Goal: Register for event/course

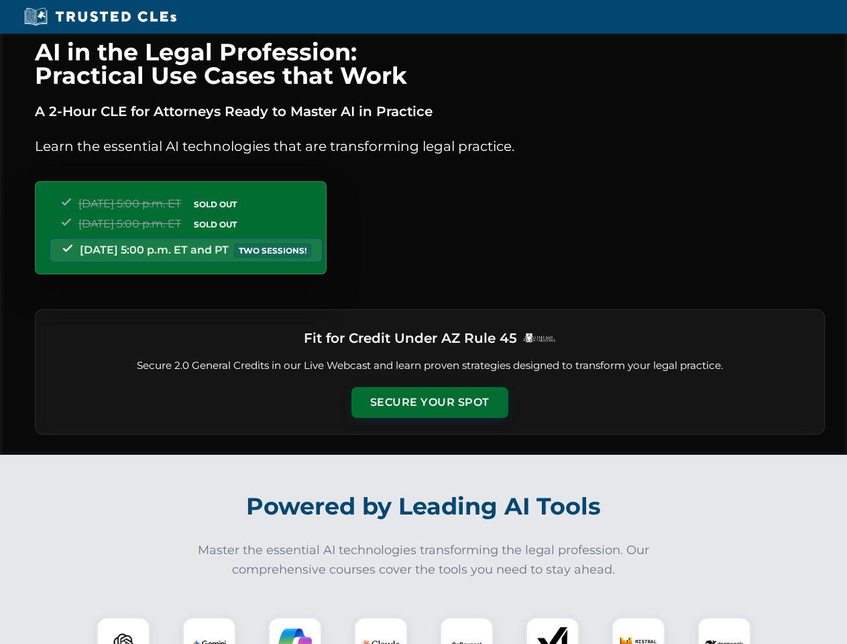
click at [429, 403] on button "Secure Your Spot" at bounding box center [430, 402] width 157 height 31
click at [123, 631] on img at bounding box center [123, 644] width 39 height 39
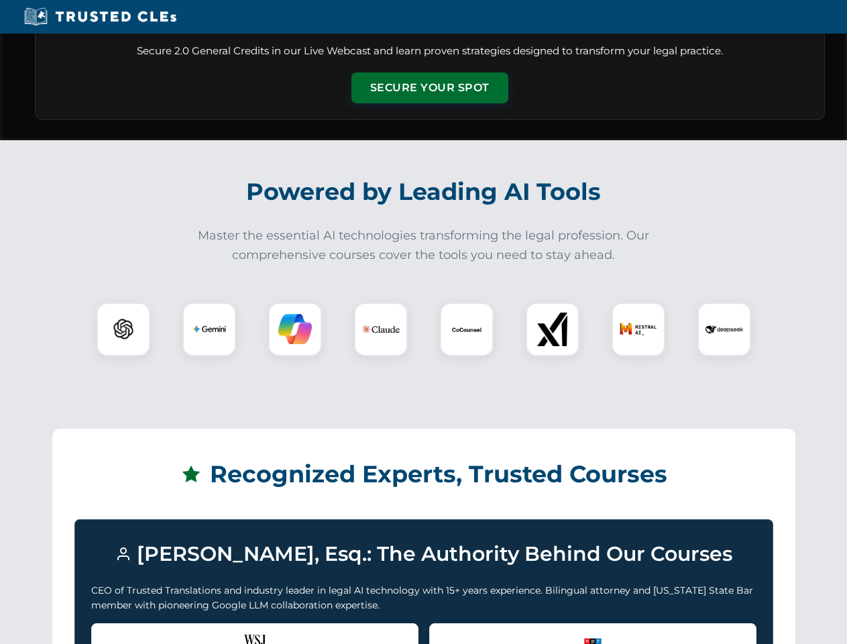
click at [209, 631] on div "Recognized by the WSJ [PERSON_NAME] was featured for his expertise in AI legal …" at bounding box center [254, 650] width 327 height 54
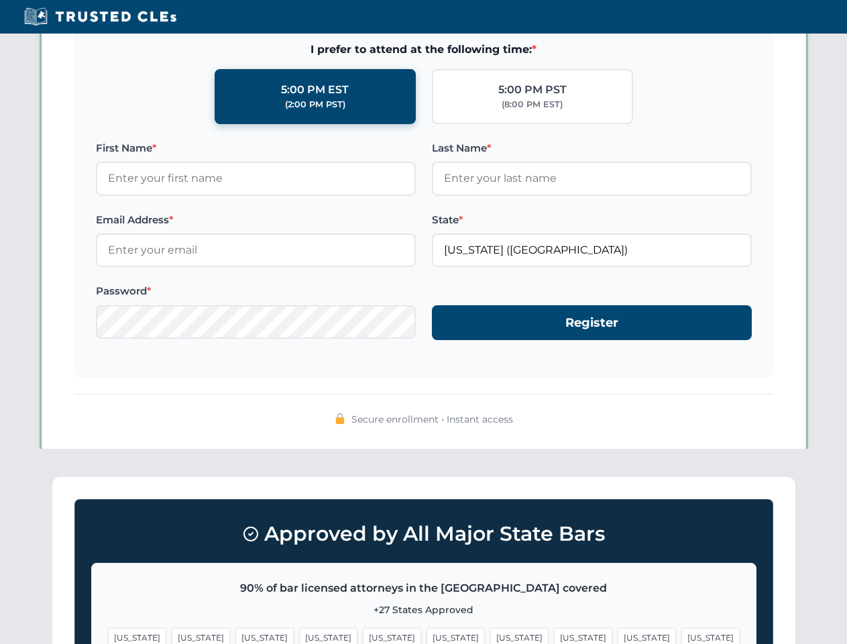
click at [490, 631] on span "[US_STATE]" at bounding box center [519, 637] width 58 height 19
click at [618, 631] on span "[US_STATE]" at bounding box center [647, 637] width 58 height 19
